Goal: Find specific page/section: Find specific page/section

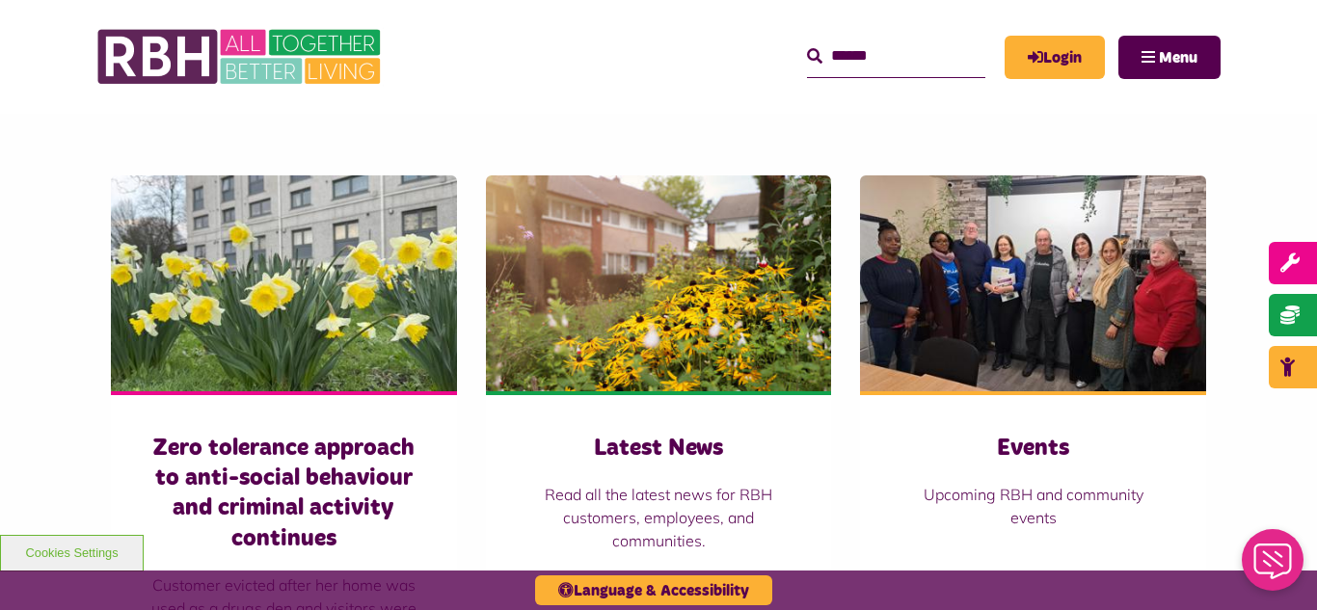
scroll to position [1263, 0]
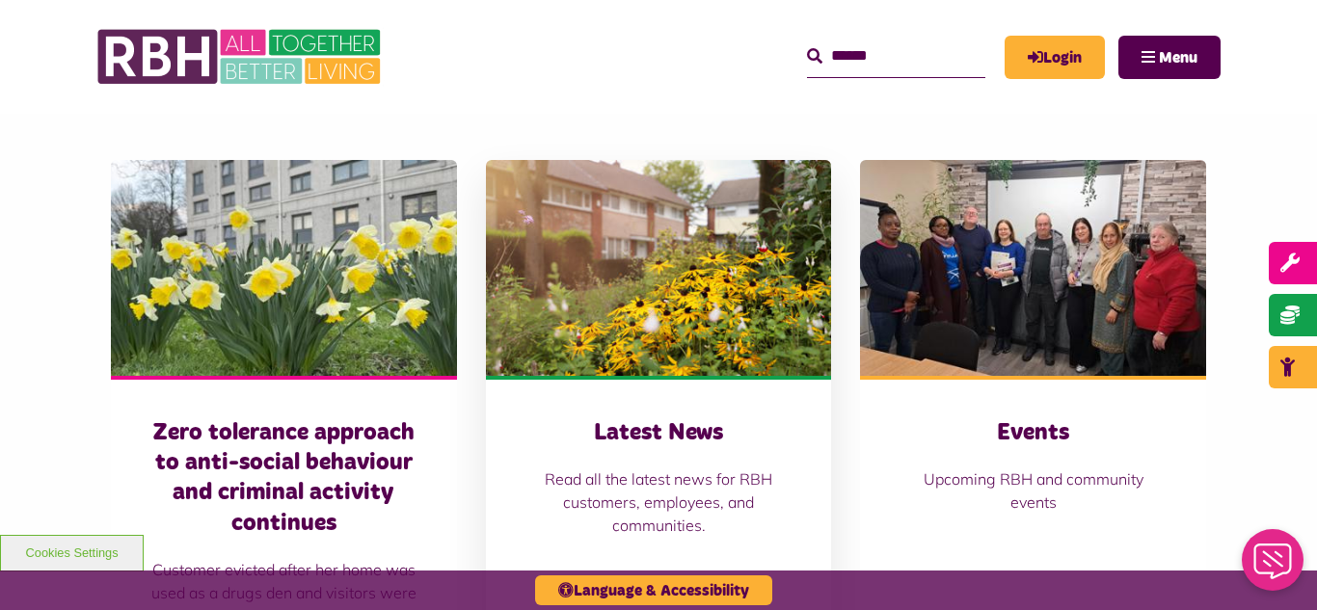
click at [713, 336] on img at bounding box center [659, 268] width 346 height 216
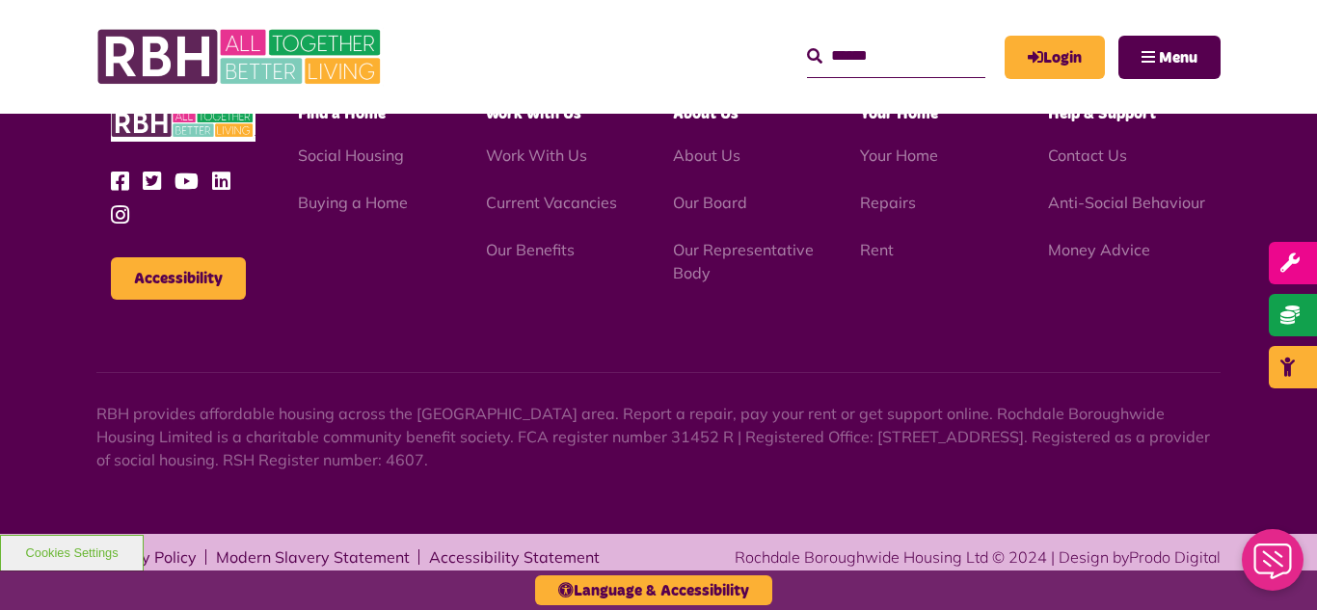
scroll to position [2099, 0]
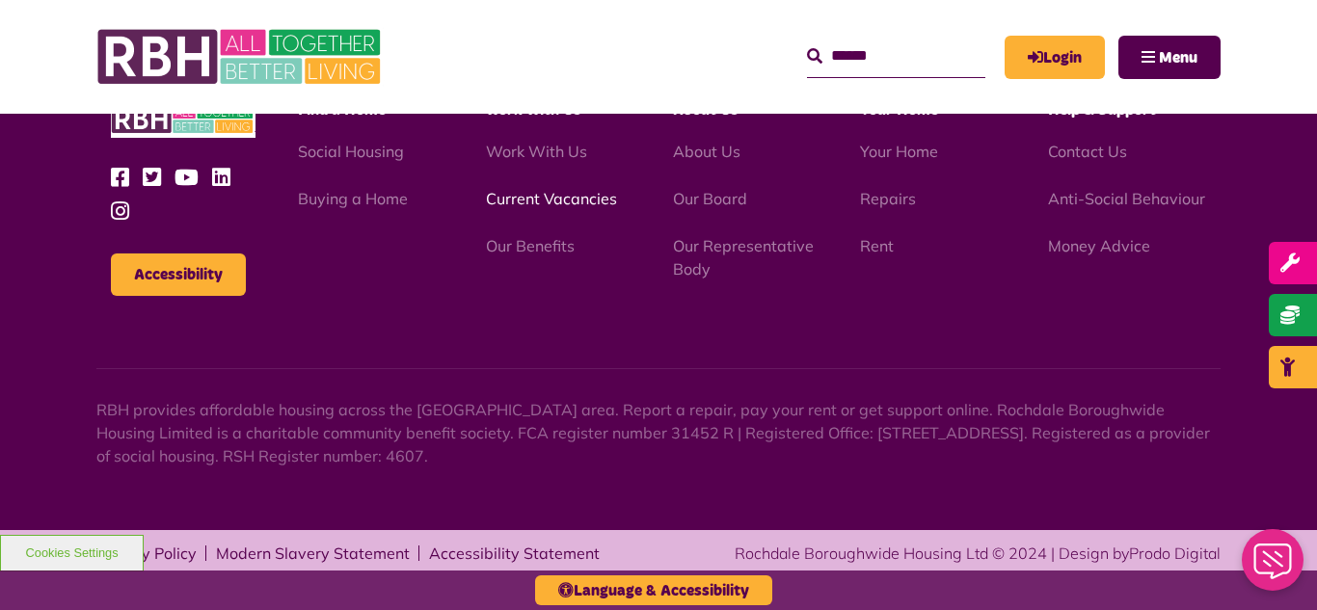
click at [542, 203] on link "Current Vacancies" at bounding box center [551, 198] width 131 height 19
